Goal: Task Accomplishment & Management: Use online tool/utility

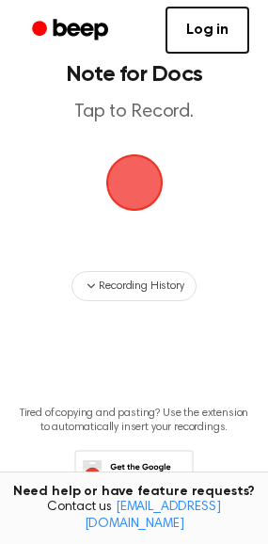
scroll to position [11, 0]
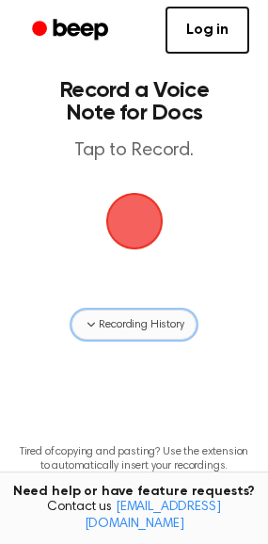
click at [142, 324] on span "Recording History" at bounding box center [141, 324] width 85 height 17
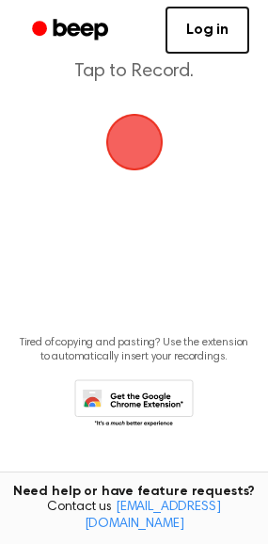
scroll to position [0, 0]
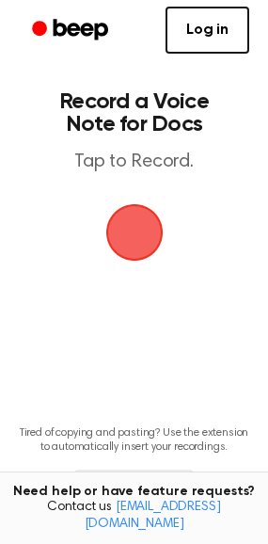
click at [141, 223] on span "button" at bounding box center [134, 232] width 105 height 105
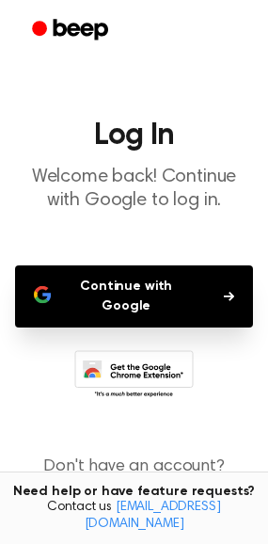
click at [127, 298] on button "Continue with Google" at bounding box center [134, 296] width 238 height 62
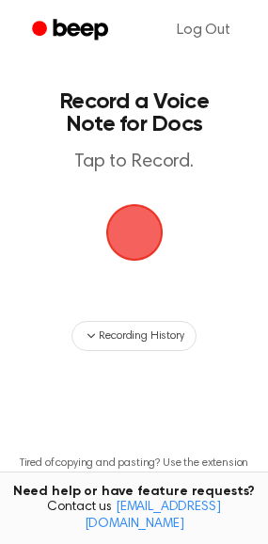
click at [139, 236] on span "button" at bounding box center [134, 232] width 86 height 86
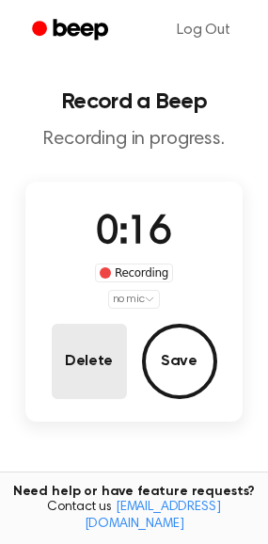
click at [101, 352] on button "Delete" at bounding box center [89, 361] width 75 height 75
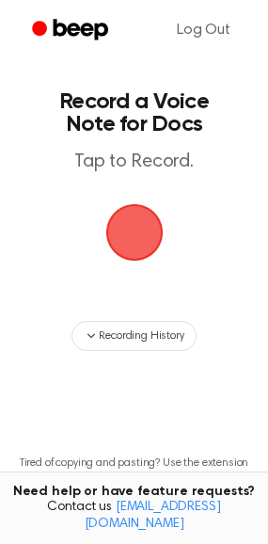
click at [141, 218] on span "button" at bounding box center [134, 232] width 104 height 104
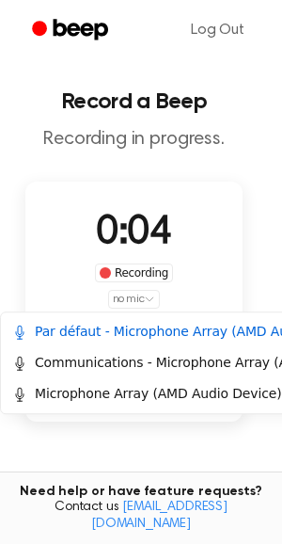
click at [132, 298] on html "Log Out Record a Beep Recording in progress. 0:04 Recording no mic Delete Save …" at bounding box center [141, 367] width 282 height 734
click at [105, 397] on div "Microphone Array (AMD Audio Device)" at bounding box center [146, 394] width 269 height 20
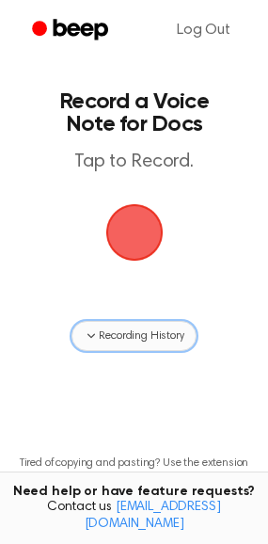
click at [145, 336] on span "Recording History" at bounding box center [141, 335] width 85 height 17
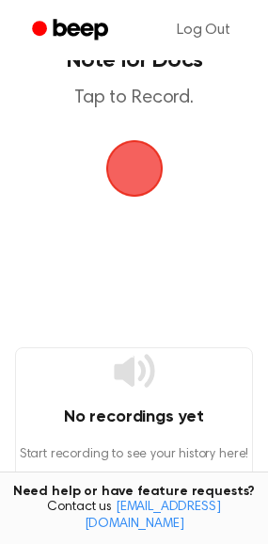
scroll to position [64, 0]
click at [138, 159] on span "button" at bounding box center [134, 168] width 53 height 53
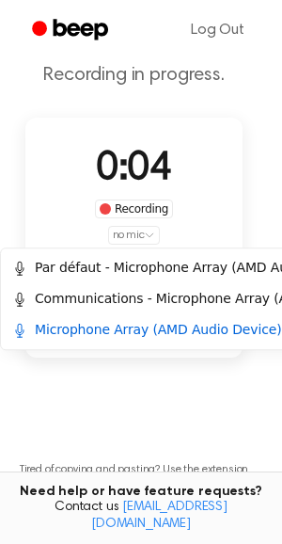
click at [125, 230] on html "Log Out Record a Beep Recording in progress. 0:04 Recording no mic Delete Save …" at bounding box center [141, 303] width 282 height 734
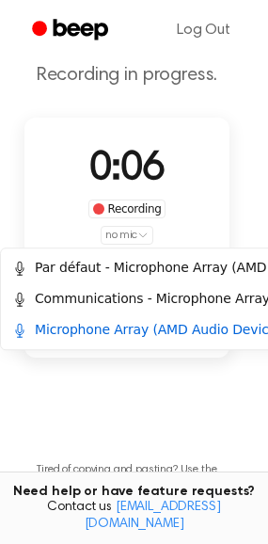
click at [214, 143] on html "Log Out Record a Beep Recording in progress. 0:06 Recording no mic Delete Save …" at bounding box center [134, 310] width 268 height 749
click at [137, 235] on html "Log Out Record a Beep Recording in progress. 0:25 Recording no mic Delete Save …" at bounding box center [134, 310] width 268 height 749
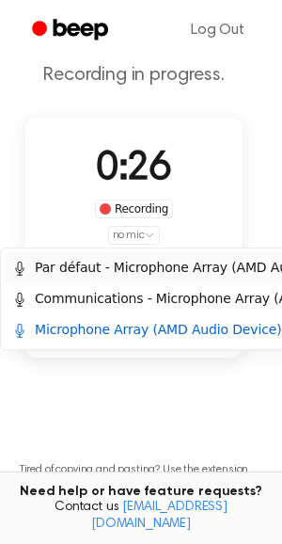
click at [128, 266] on div "Par défaut - Microphone Array (AMD Audio Device)" at bounding box center [186, 268] width 348 height 20
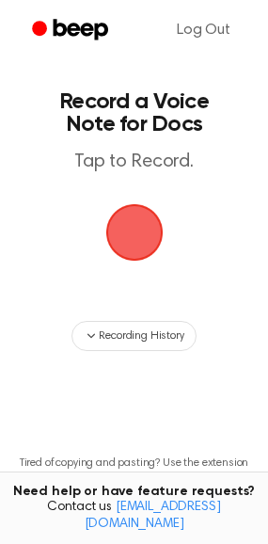
click at [154, 215] on span "button" at bounding box center [133, 232] width 79 height 79
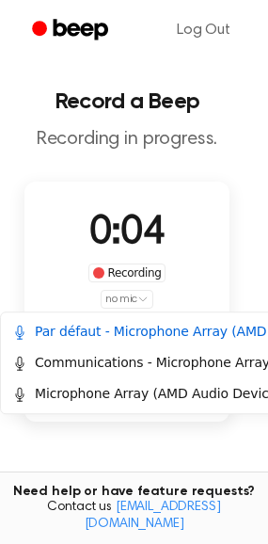
click at [133, 302] on html "Log Out Record a Beep Recording in progress. 0:04 Recording no mic Delete Save …" at bounding box center [134, 374] width 268 height 749
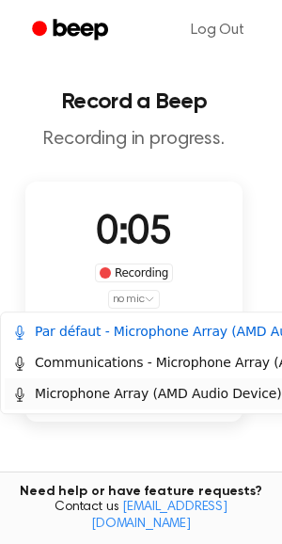
click at [109, 396] on div "Microphone Array (AMD Audio Device)" at bounding box center [146, 394] width 269 height 20
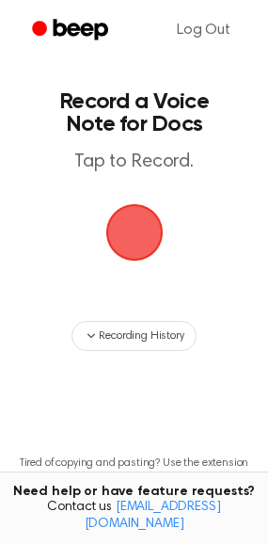
click at [129, 234] on span "button" at bounding box center [134, 232] width 53 height 53
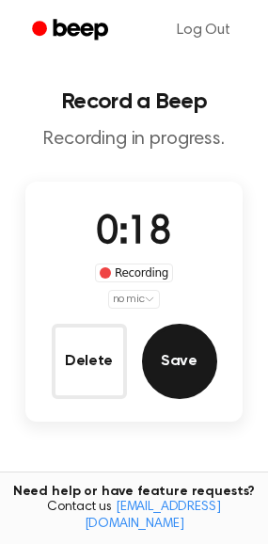
click at [182, 380] on button "Save" at bounding box center [179, 361] width 75 height 75
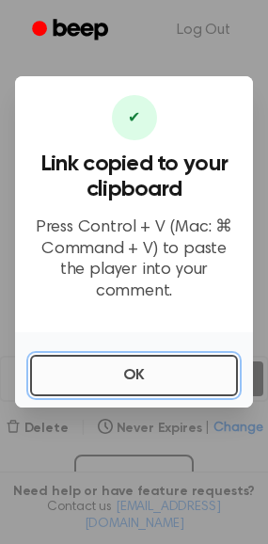
click at [152, 367] on button "OK" at bounding box center [134, 375] width 208 height 41
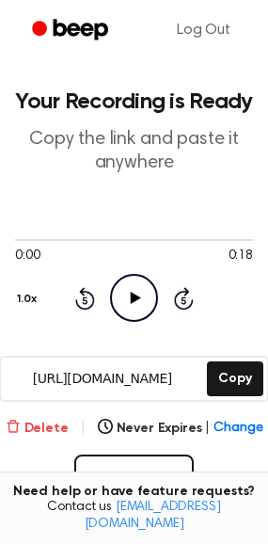
click at [34, 420] on button "Delete" at bounding box center [37, 428] width 63 height 20
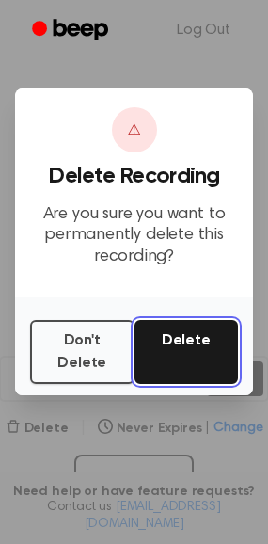
click at [173, 328] on button "Delete" at bounding box center [186, 352] width 104 height 64
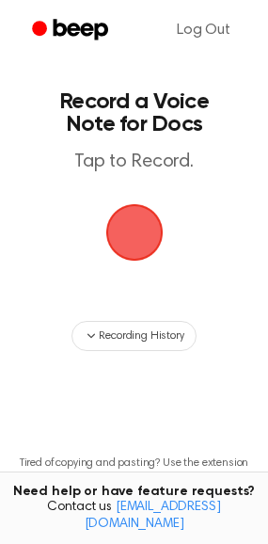
click at [143, 234] on span "button" at bounding box center [135, 232] width 68 height 68
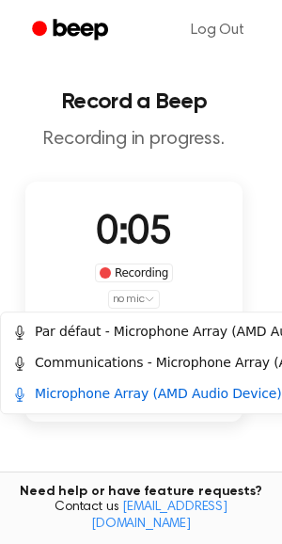
click at [139, 298] on html "Log Out Record a Beep Recording in progress. 0:05 Recording no mic Delete Save …" at bounding box center [141, 367] width 282 height 734
click at [139, 332] on div "Par défaut - Microphone Array (AMD Audio Device)" at bounding box center [186, 332] width 348 height 20
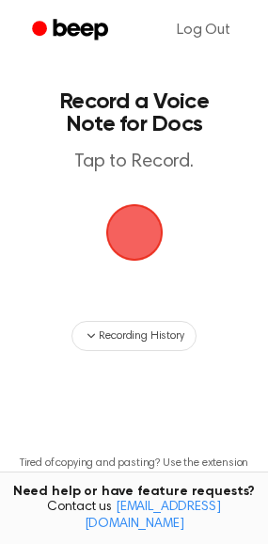
click at [134, 239] on span "button" at bounding box center [134, 232] width 53 height 53
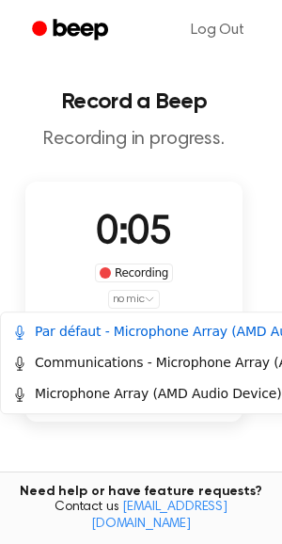
click at [139, 302] on html "Log Out Record a Beep Recording in progress. 0:05 Recording no mic Delete Save …" at bounding box center [141, 367] width 282 height 734
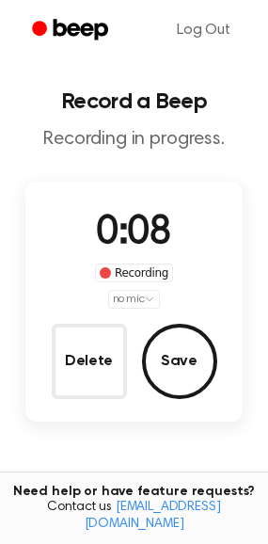
click at [218, 247] on html "Log Out Record a Beep Recording in progress. 0:08 Recording no mic Delete Save …" at bounding box center [134, 367] width 268 height 734
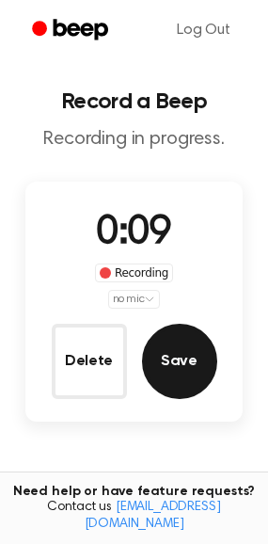
click at [180, 351] on button "Save" at bounding box center [179, 361] width 75 height 75
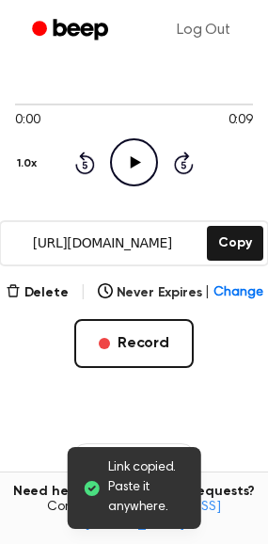
scroll to position [139, 0]
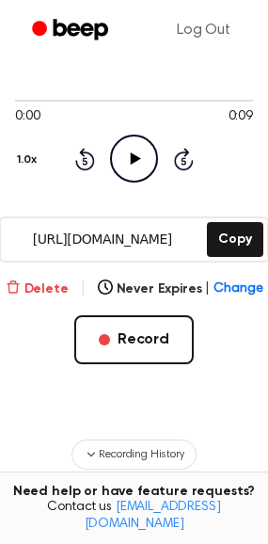
click at [56, 279] on button "Delete" at bounding box center [37, 289] width 63 height 20
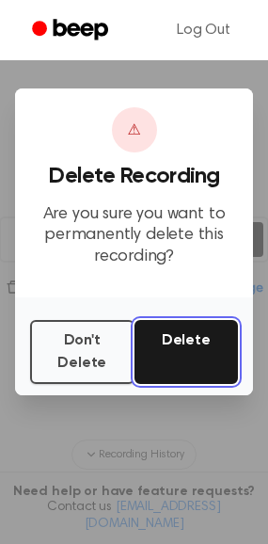
click at [194, 352] on button "Delete" at bounding box center [186, 352] width 104 height 64
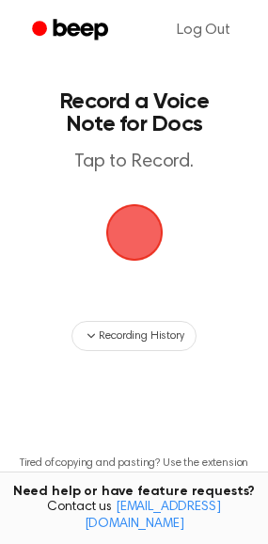
scroll to position [119, 0]
